Goal: Find specific page/section: Find specific page/section

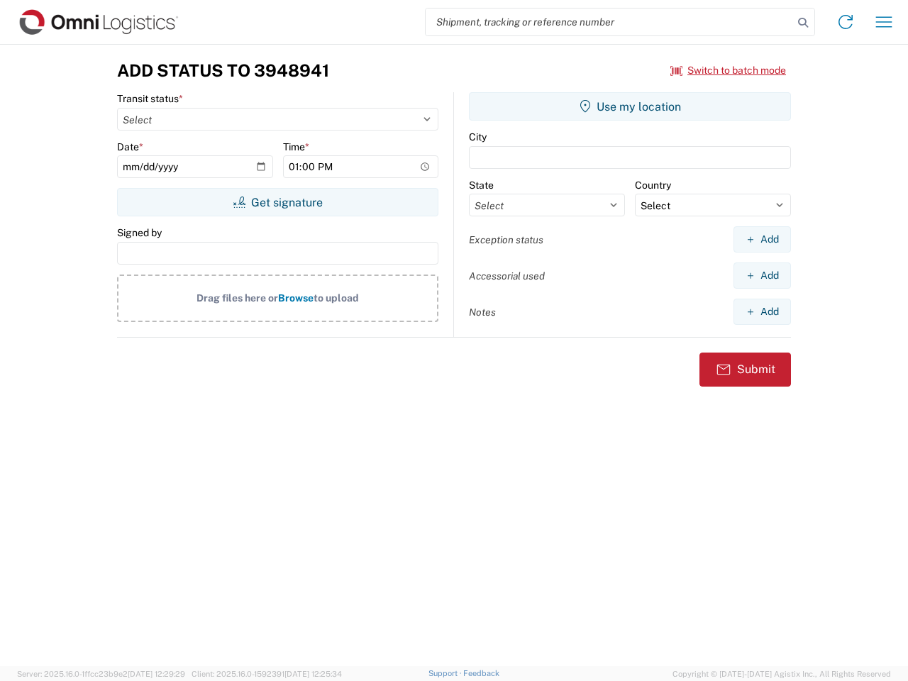
click at [610, 22] on input "search" at bounding box center [610, 22] width 368 height 27
click at [803, 23] on icon at bounding box center [803, 23] width 20 height 20
click at [846, 22] on icon at bounding box center [846, 22] width 23 height 23
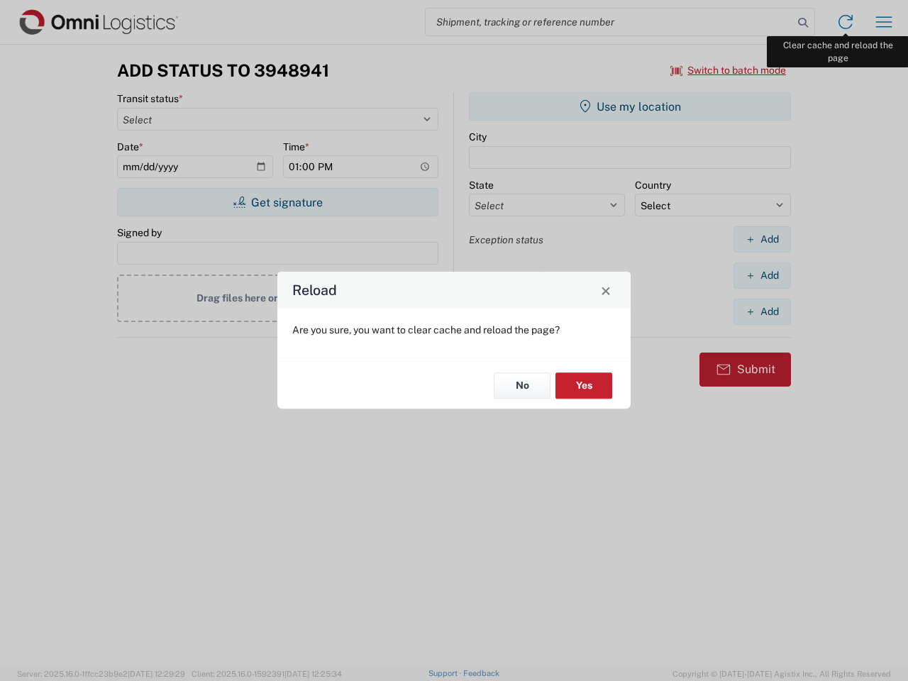
click at [884, 22] on div "Reload Are you sure, you want to clear cache and reload the page? No Yes" at bounding box center [454, 340] width 908 height 681
click at [729, 70] on div "Reload Are you sure, you want to clear cache and reload the page? No Yes" at bounding box center [454, 340] width 908 height 681
click at [278, 202] on div "Reload Are you sure, you want to clear cache and reload the page? No Yes" at bounding box center [454, 340] width 908 height 681
click at [630, 106] on div "Reload Are you sure, you want to clear cache and reload the page? No Yes" at bounding box center [454, 340] width 908 height 681
click at [762, 239] on div "Reload Are you sure, you want to clear cache and reload the page? No Yes" at bounding box center [454, 340] width 908 height 681
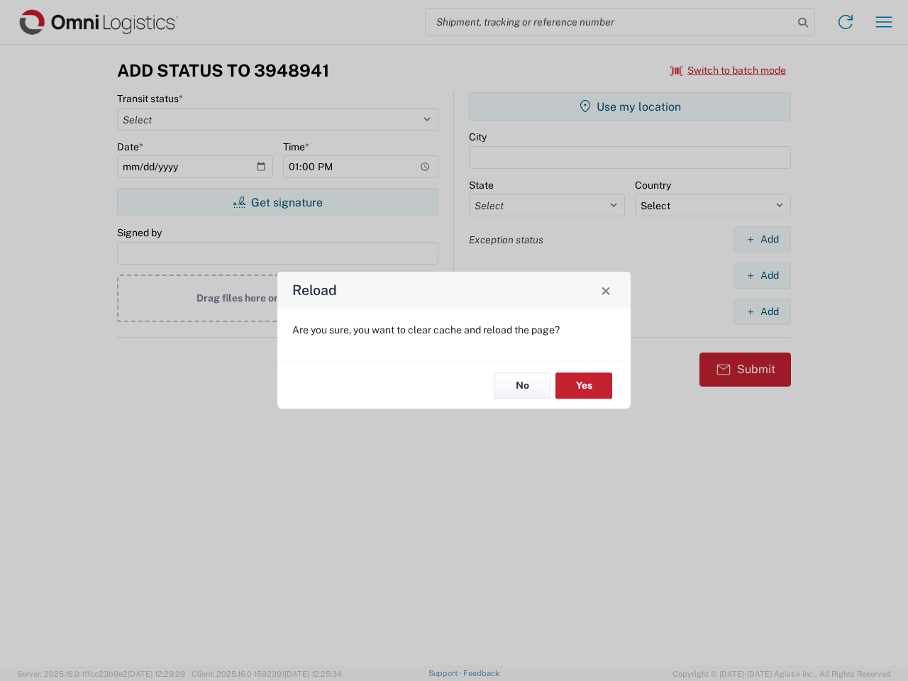
click at [762, 275] on div "Reload Are you sure, you want to clear cache and reload the page? No Yes" at bounding box center [454, 340] width 908 height 681
click at [762, 312] on div "Reload Are you sure, you want to clear cache and reload the page? No Yes" at bounding box center [454, 340] width 908 height 681
